Goal: Task Accomplishment & Management: Use online tool/utility

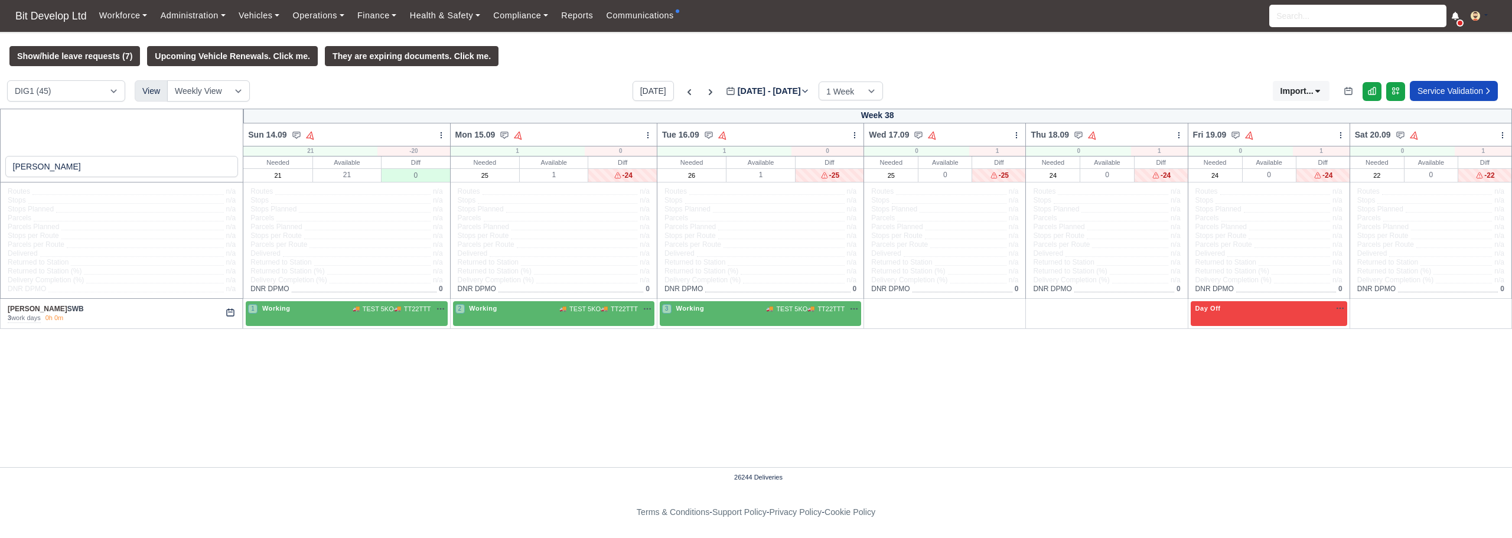
select select "2"
click at [705, 93] on icon at bounding box center [711, 92] width 12 height 12
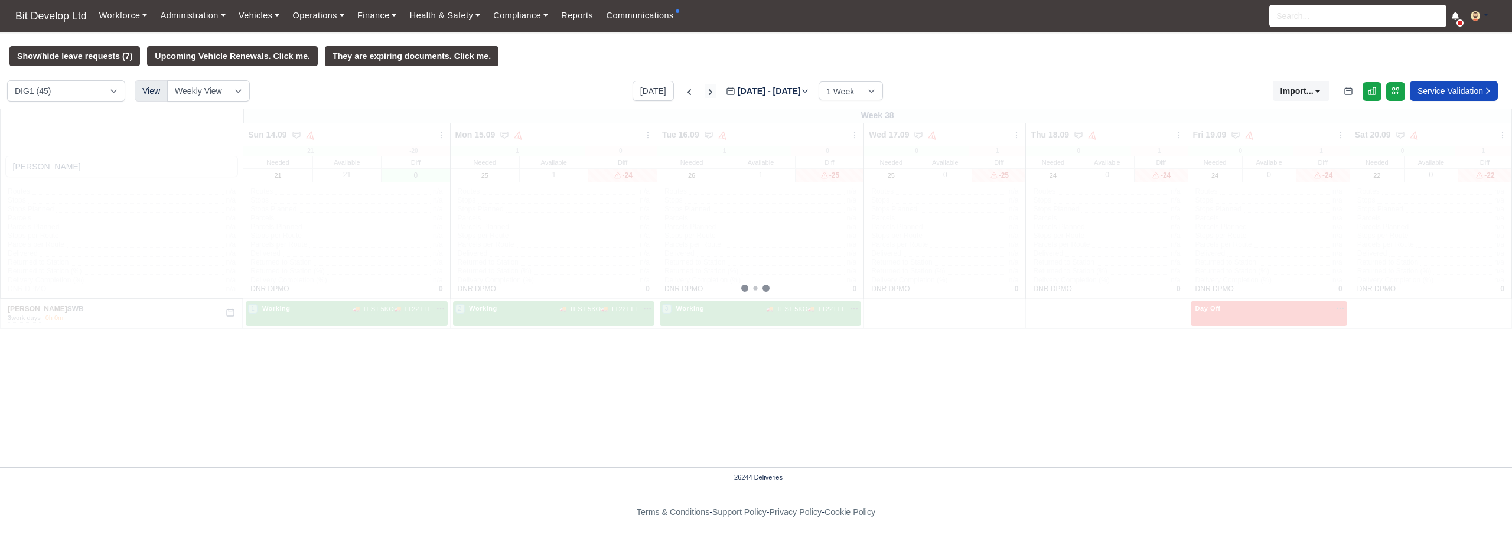
type input "[DATE]"
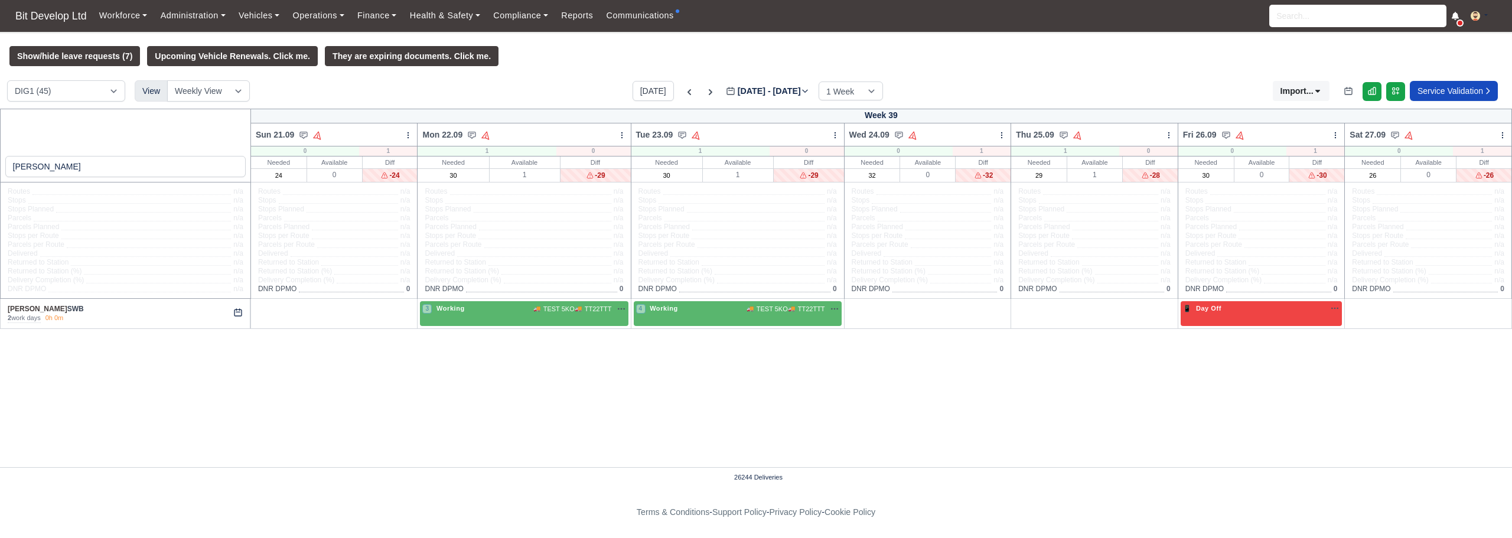
drag, startPoint x: 19, startPoint y: 380, endPoint x: 32, endPoint y: 381, distance: 13.1
click at [19, 380] on div "[PERSON_NAME] Week 39 Sun 21.09 Bulk Status Change Auto-assign contractors Mon …" at bounding box center [756, 288] width 1512 height 358
click at [330, 308] on div "+" at bounding box center [334, 313] width 157 height 19
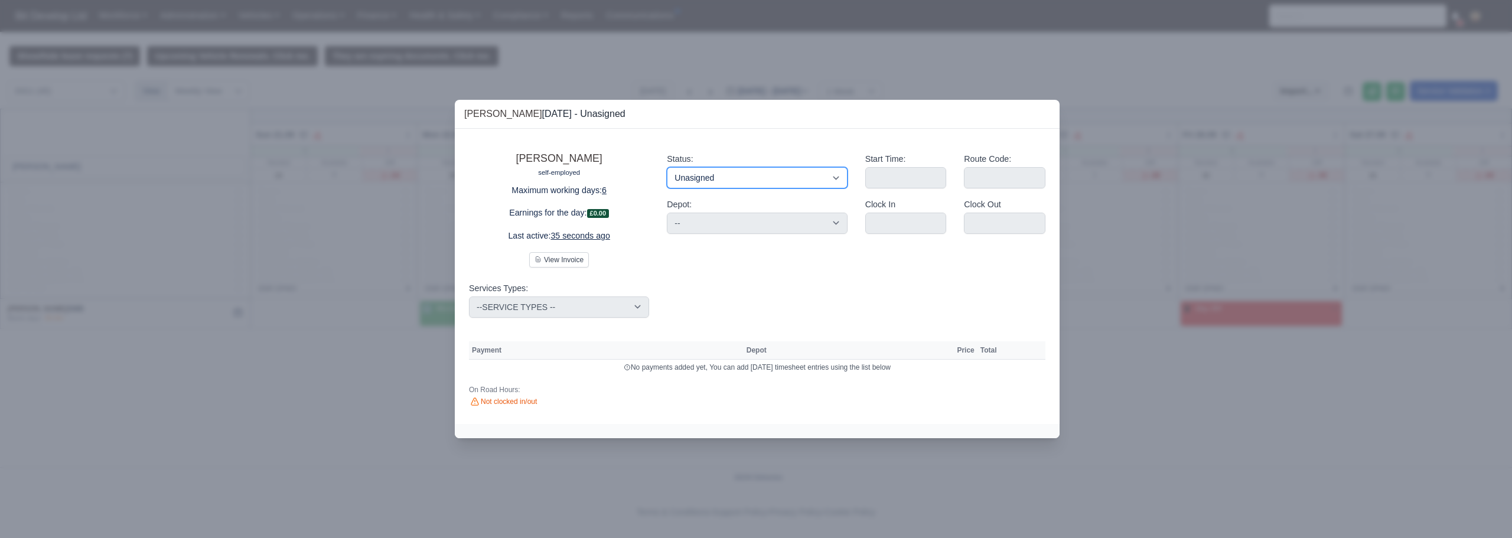
click at [733, 178] on select "Working Day Off Stand By Holiday Other Depot In Office OSM Ridealong Nursery 1 …" at bounding box center [757, 177] width 180 height 21
select select "Available"
click at [667, 167] on select "Working Day Off Stand By Holiday Other Depot In Office OSM Ridealong Nursery 1 …" at bounding box center [757, 177] width 180 height 21
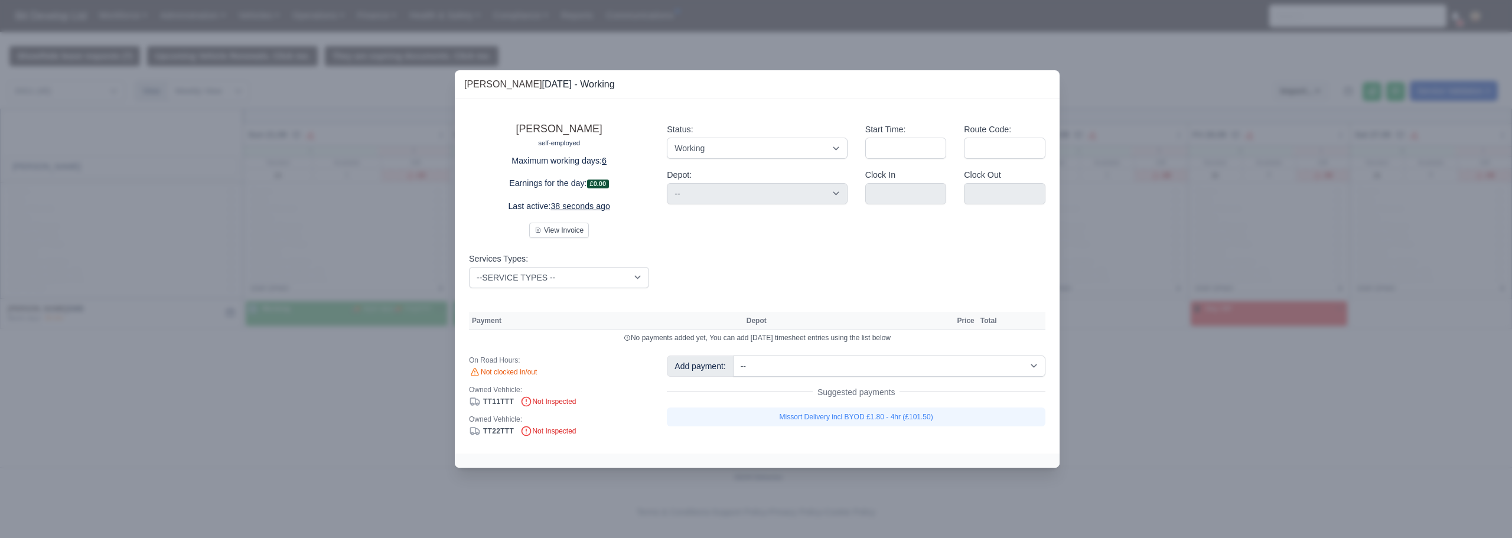
click at [1163, 386] on div at bounding box center [756, 269] width 1512 height 538
